Goal: Navigation & Orientation: Go to known website

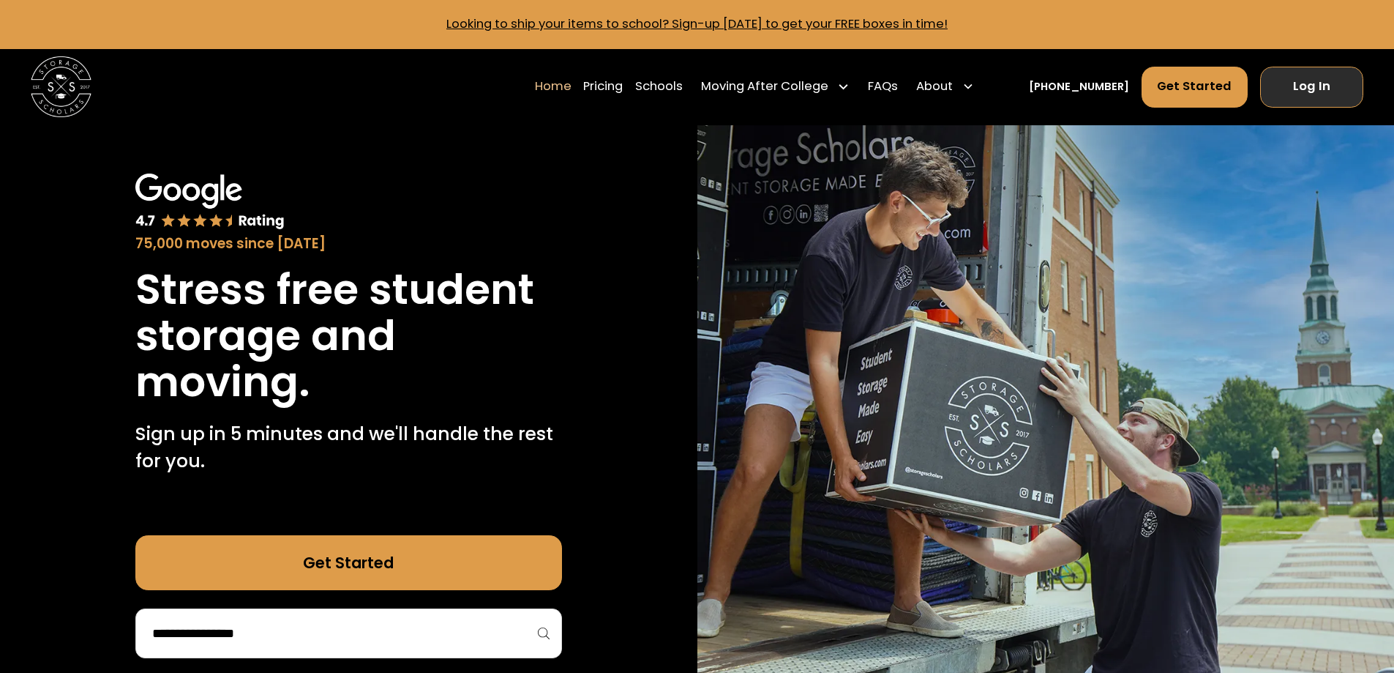
click at [1289, 89] on link "Log In" at bounding box center [1311, 87] width 103 height 41
click at [1300, 88] on link "Log In" at bounding box center [1311, 87] width 103 height 41
click at [1325, 91] on link "Log In" at bounding box center [1311, 87] width 103 height 41
